Goal: Information Seeking & Learning: Learn about a topic

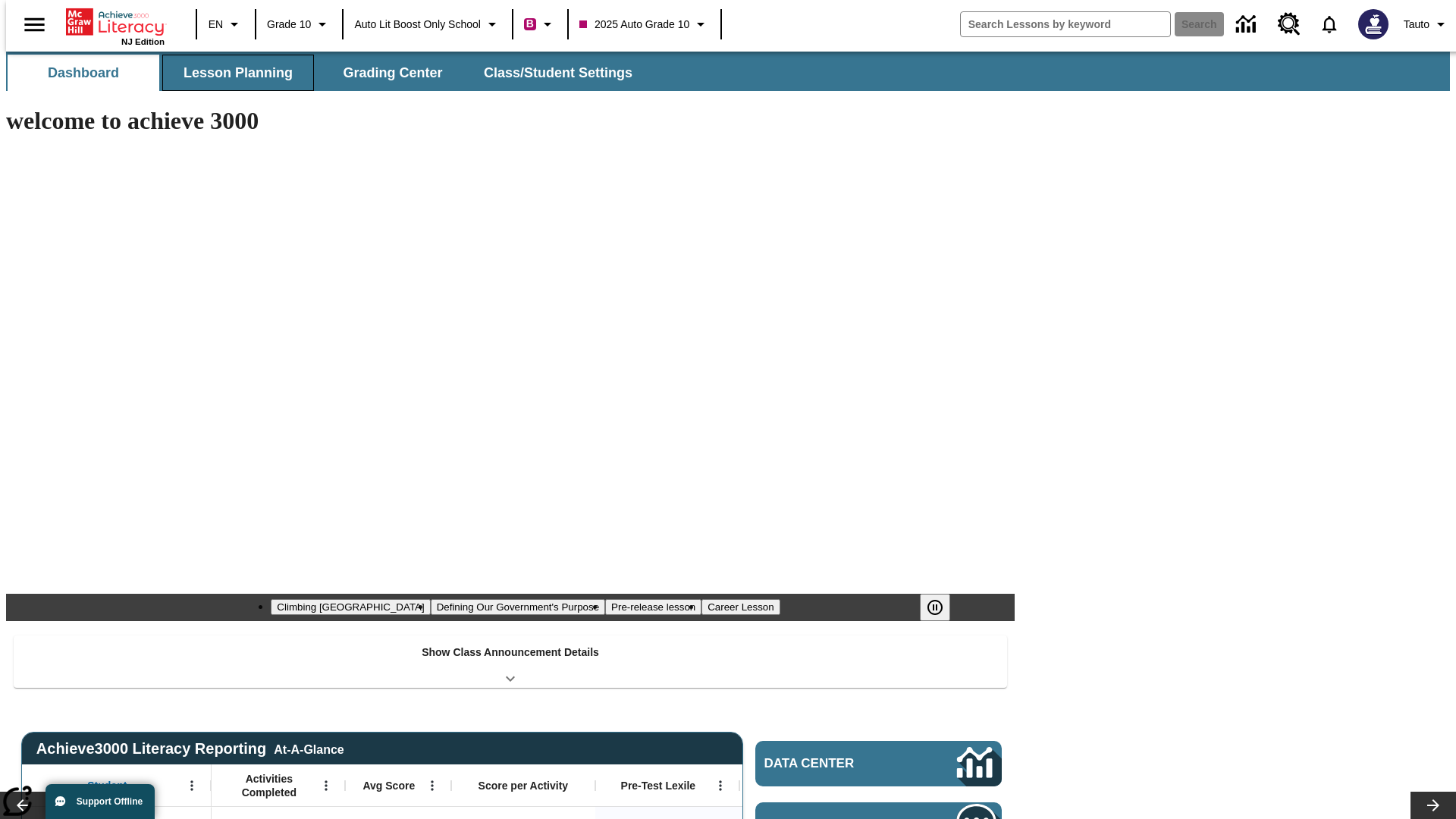
click at [232, 72] on span "Lesson Planning" at bounding box center [238, 72] width 110 height 17
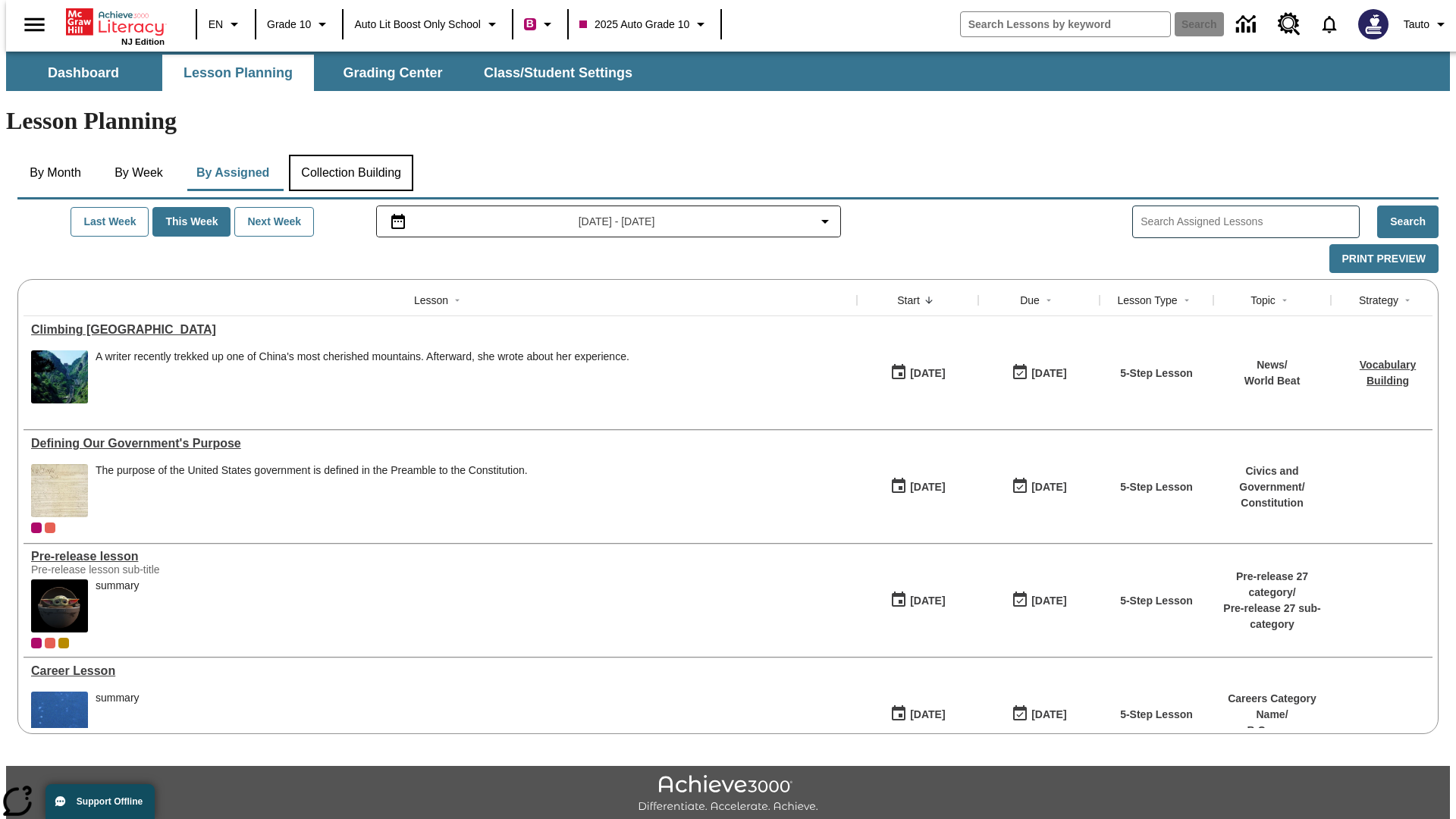
click at [350, 155] on button "Collection Building" at bounding box center [351, 173] width 124 height 36
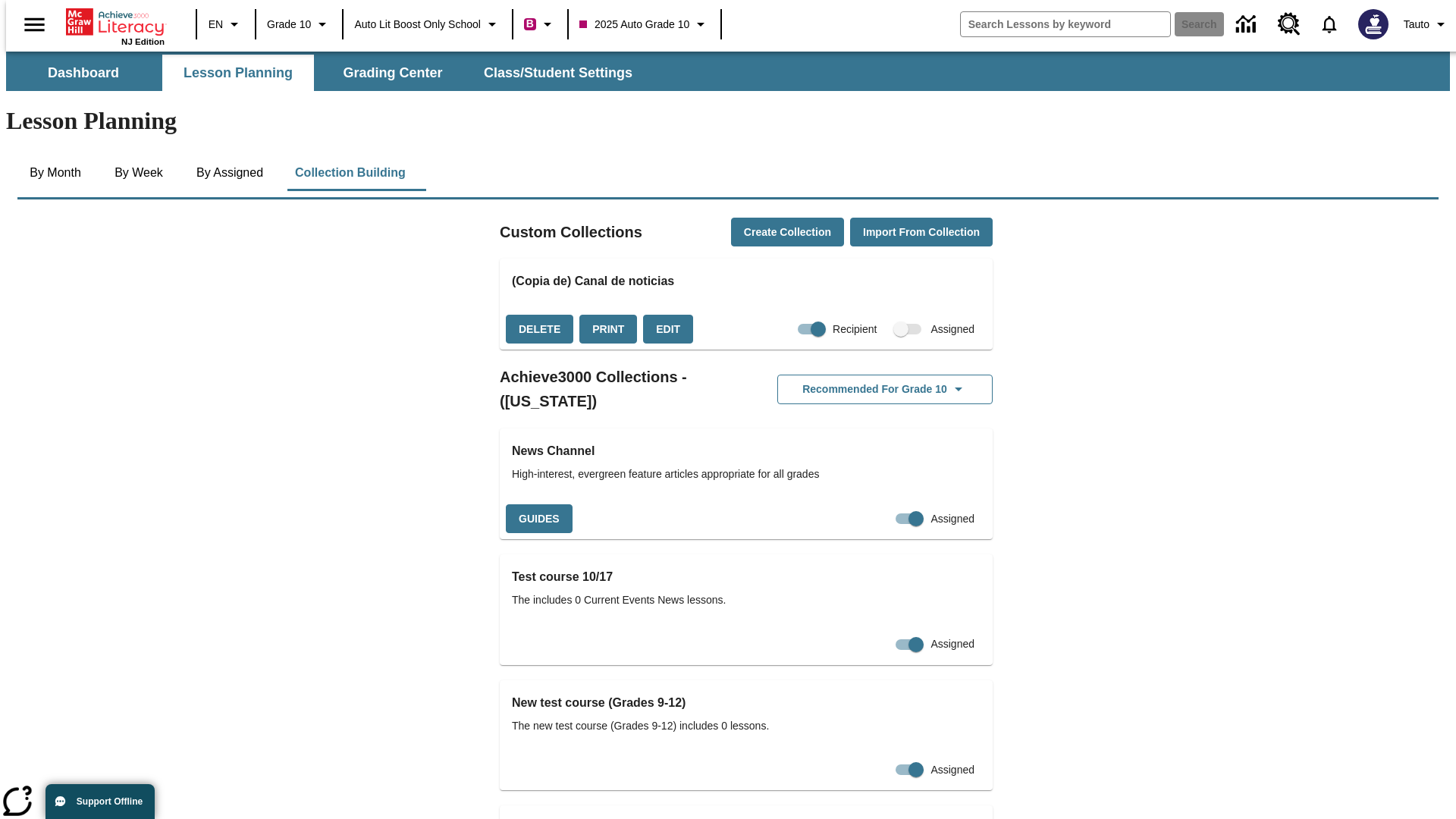
checkbox input "true"
